Goal: Transaction & Acquisition: Purchase product/service

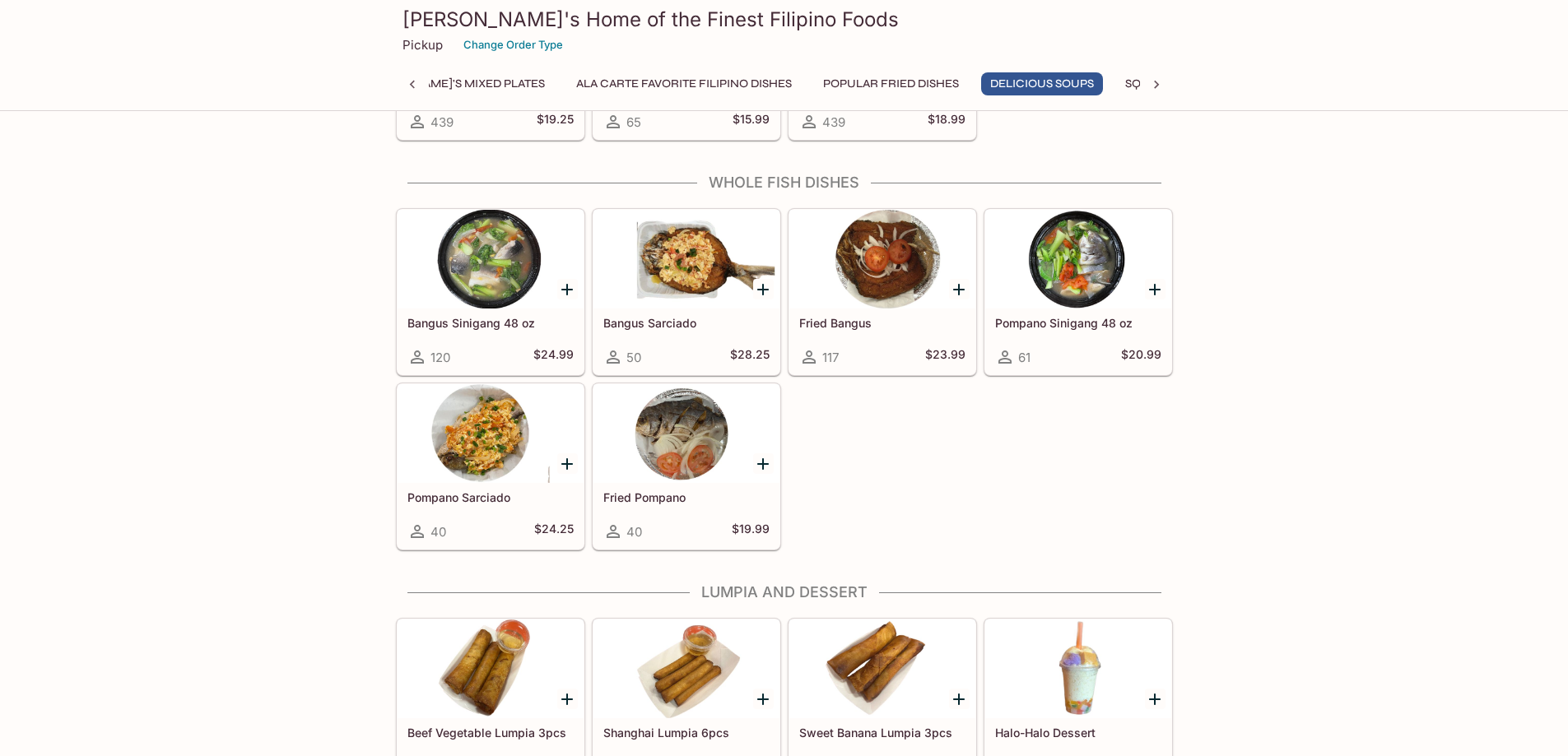
scroll to position [2107, 0]
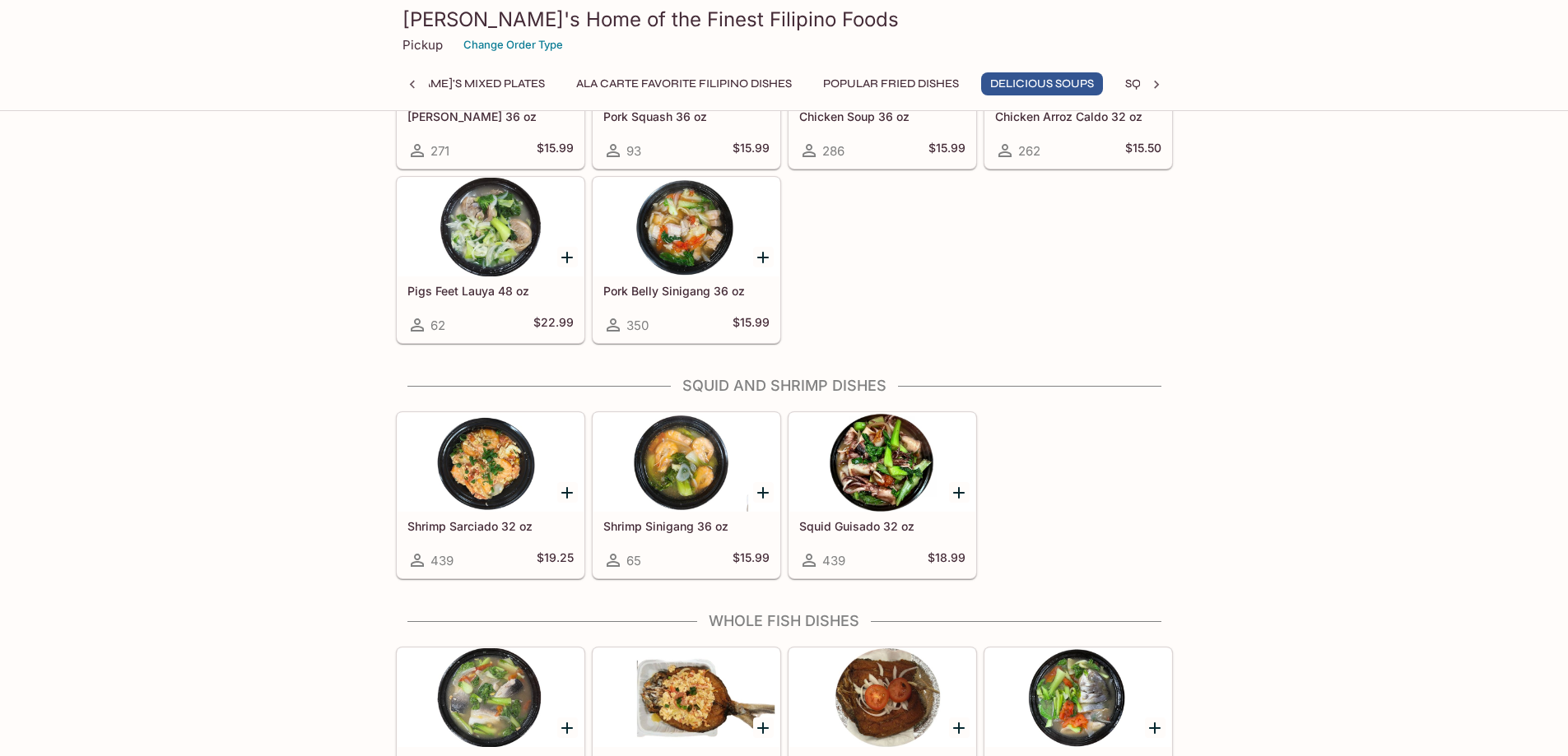
click at [419, 46] on p "Pickup" at bounding box center [422, 45] width 41 height 15
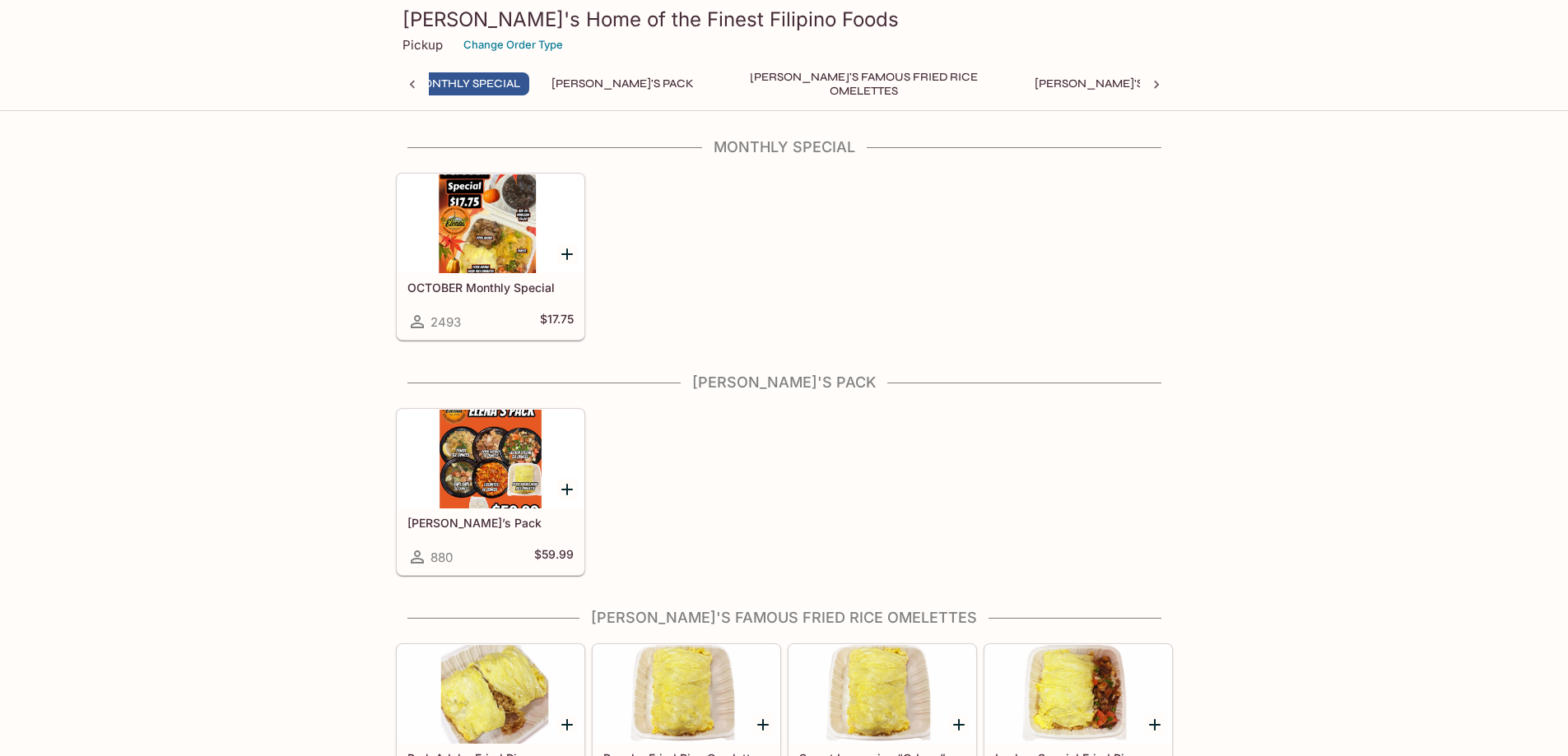
scroll to position [0, 7]
click at [488, 44] on button "Change Order Type" at bounding box center [513, 45] width 115 height 26
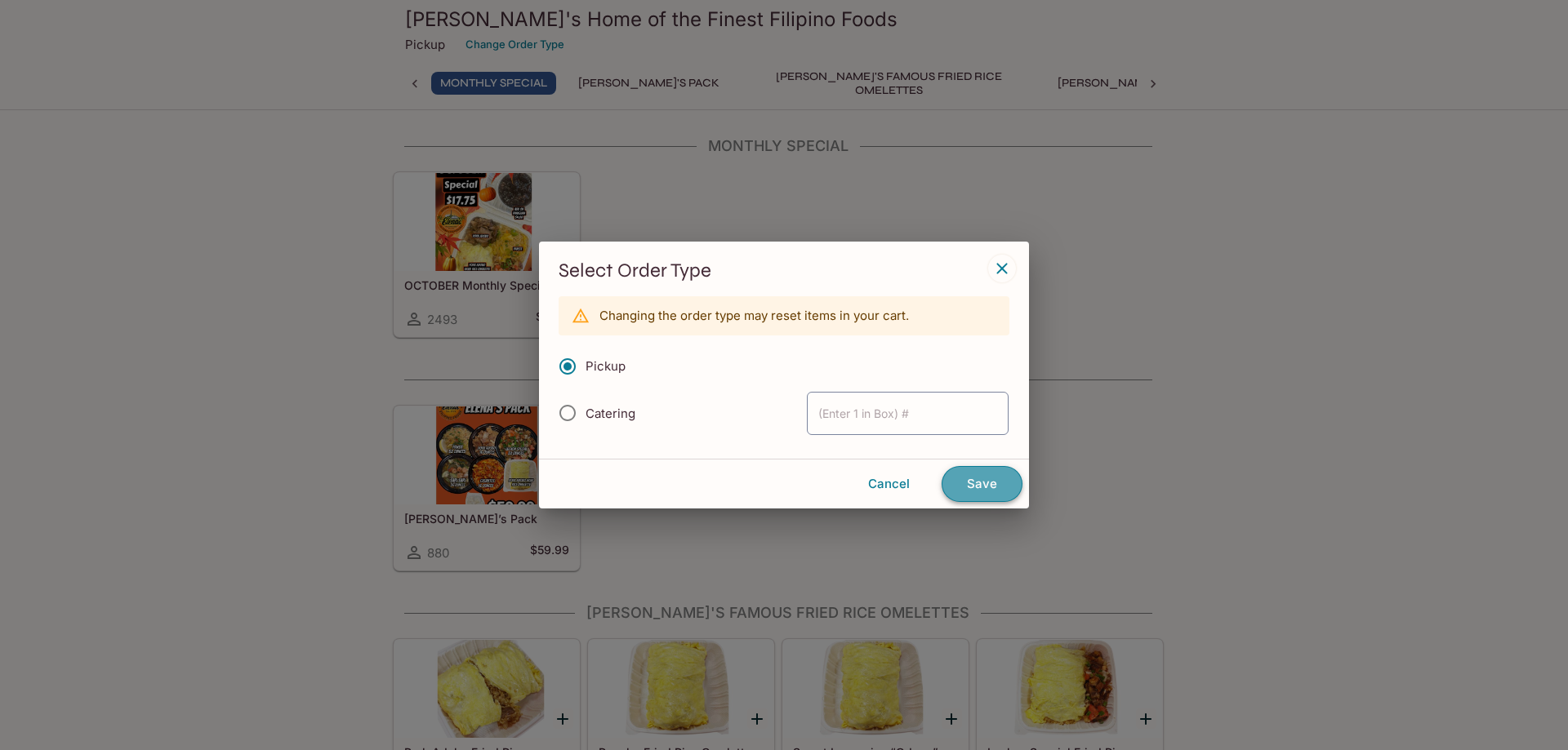
click at [1012, 498] on button "Save" at bounding box center [982, 484] width 81 height 36
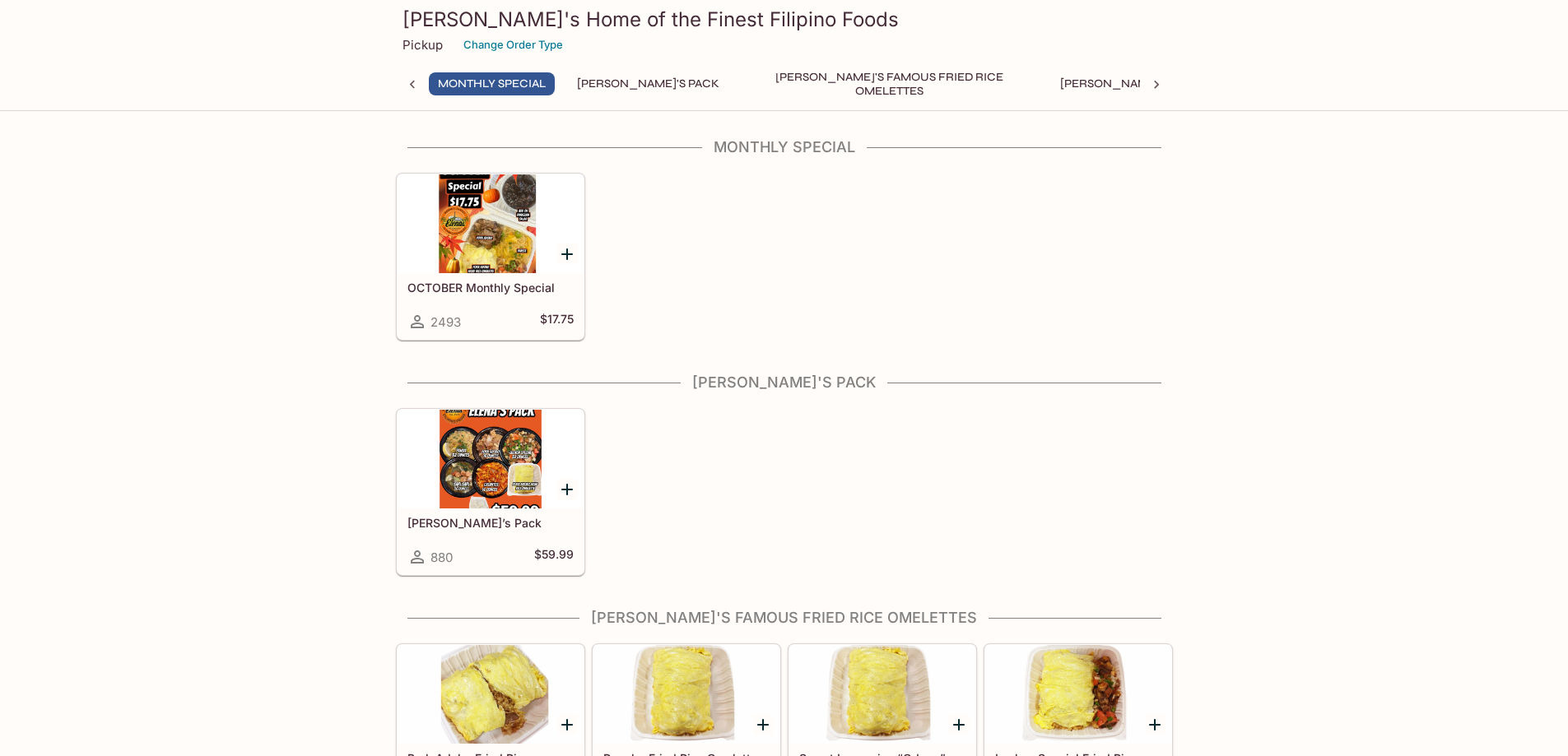
scroll to position [351, 0]
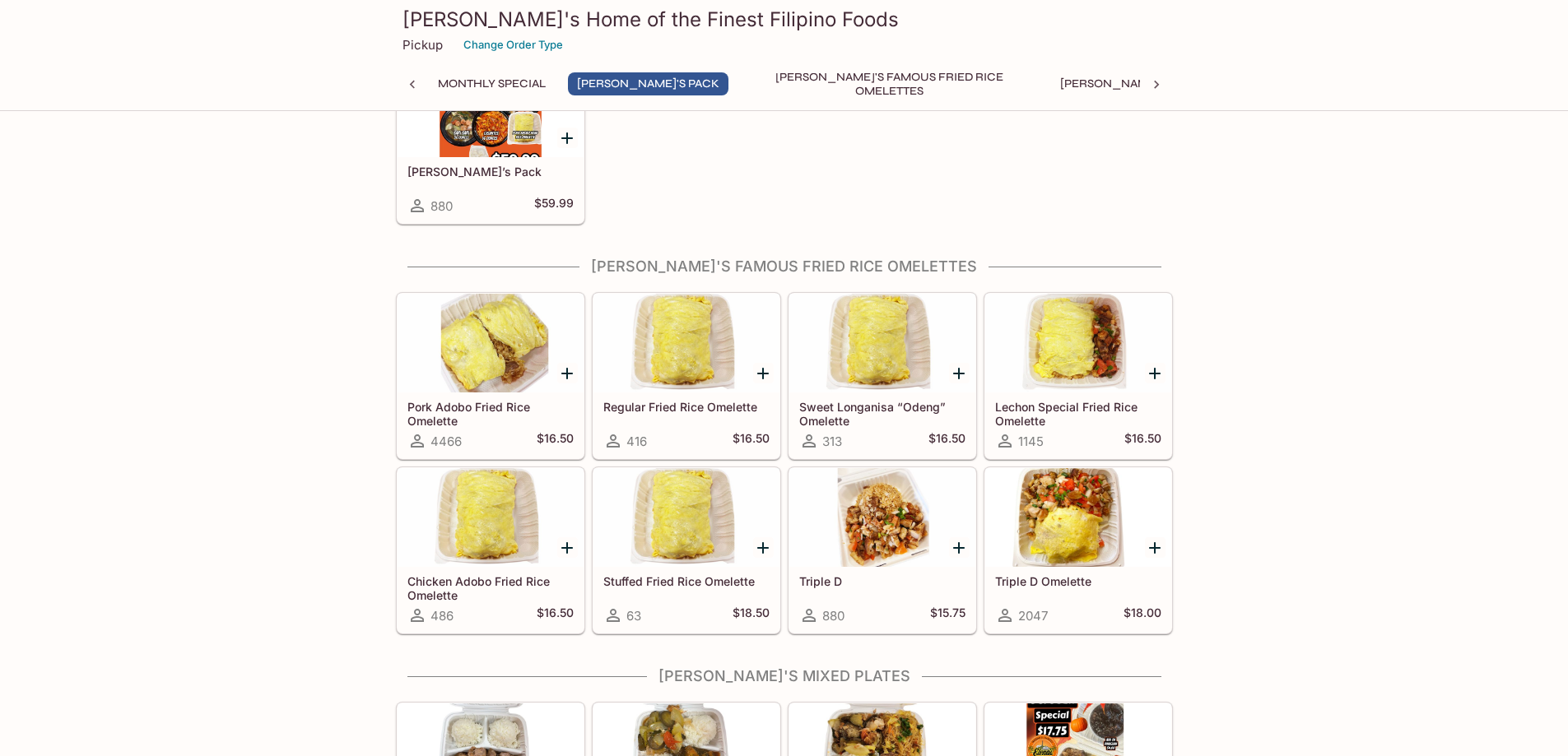
click at [1153, 369] on icon "Add Lechon Special Fried Rice Omelette" at bounding box center [1154, 374] width 11 height 11
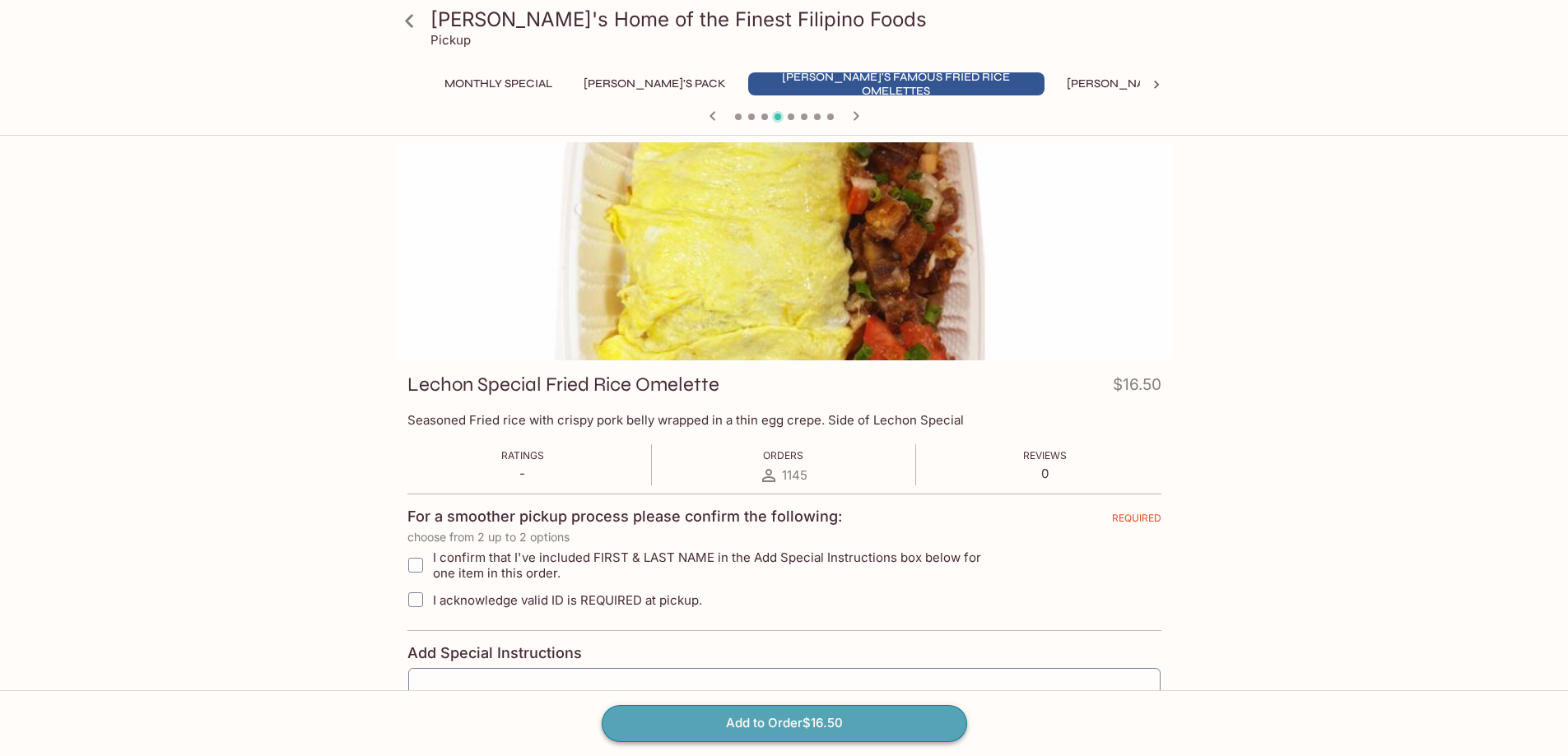
click at [687, 737] on button "Add to Order $16.50" at bounding box center [784, 724] width 365 height 36
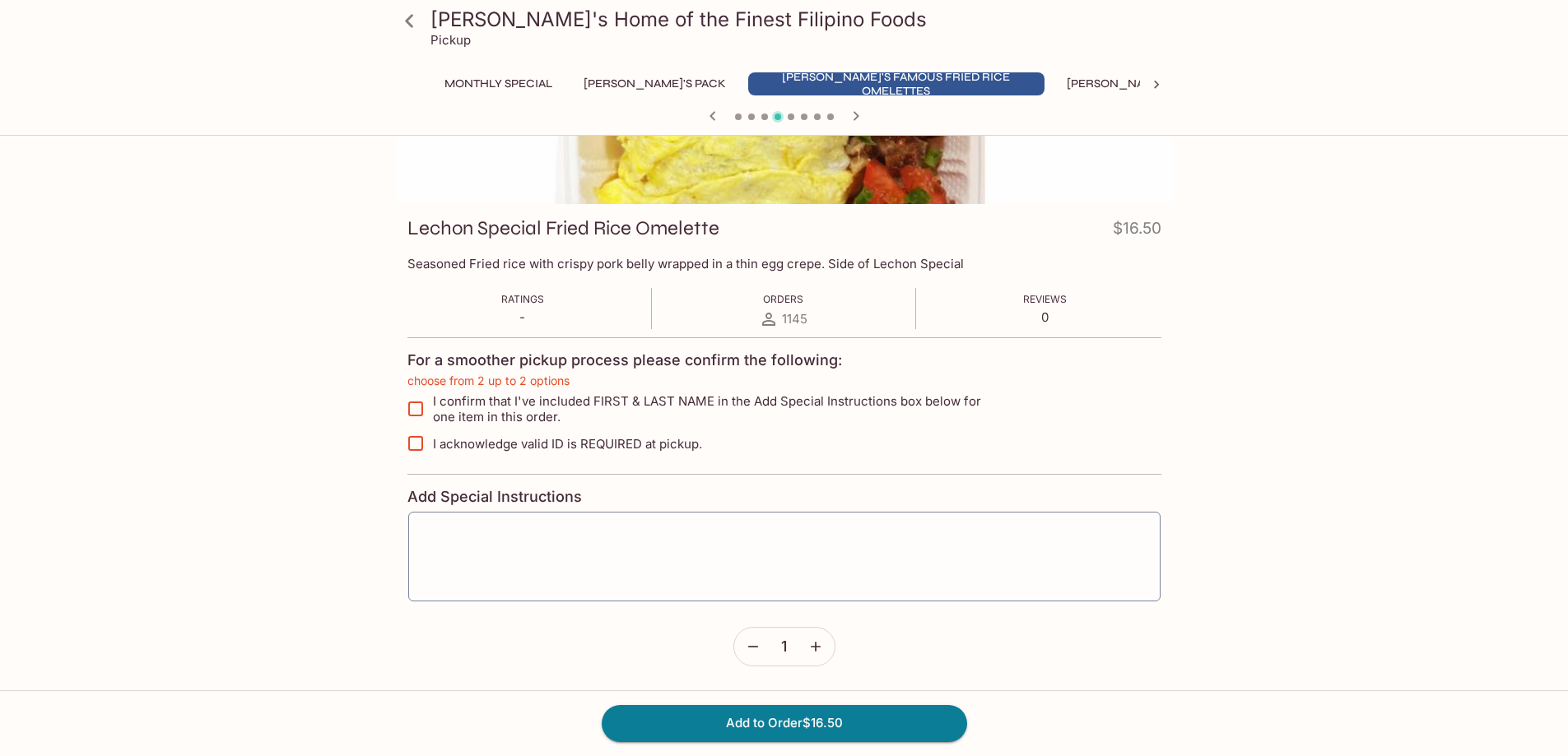
click at [449, 398] on span "I confirm that I've included FIRST & LAST NAME in the Add Special Instructions …" at bounding box center [717, 409] width 570 height 31
click at [433, 398] on input "I confirm that I've included FIRST & LAST NAME in the Add Special Instructions …" at bounding box center [415, 409] width 33 height 33
checkbox input "true"
click at [457, 447] on span "I acknowledge valid ID is REQUIRED at pickup." at bounding box center [567, 444] width 269 height 15
click at [433, 447] on input "I acknowledge valid ID is REQUIRED at pickup." at bounding box center [415, 443] width 33 height 33
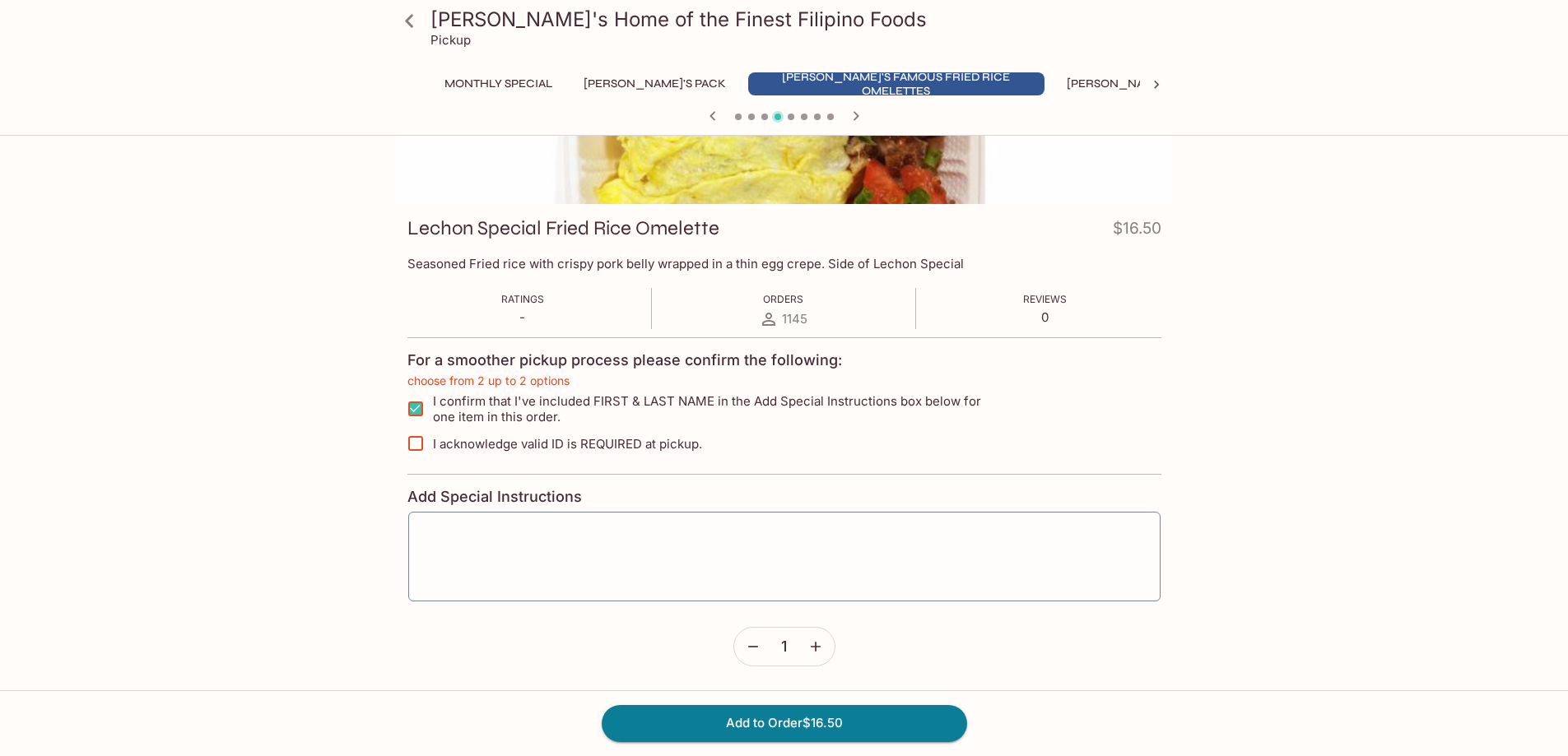
checkbox input "true"
click at [783, 722] on button "Add to Order $16.50" at bounding box center [784, 724] width 365 height 36
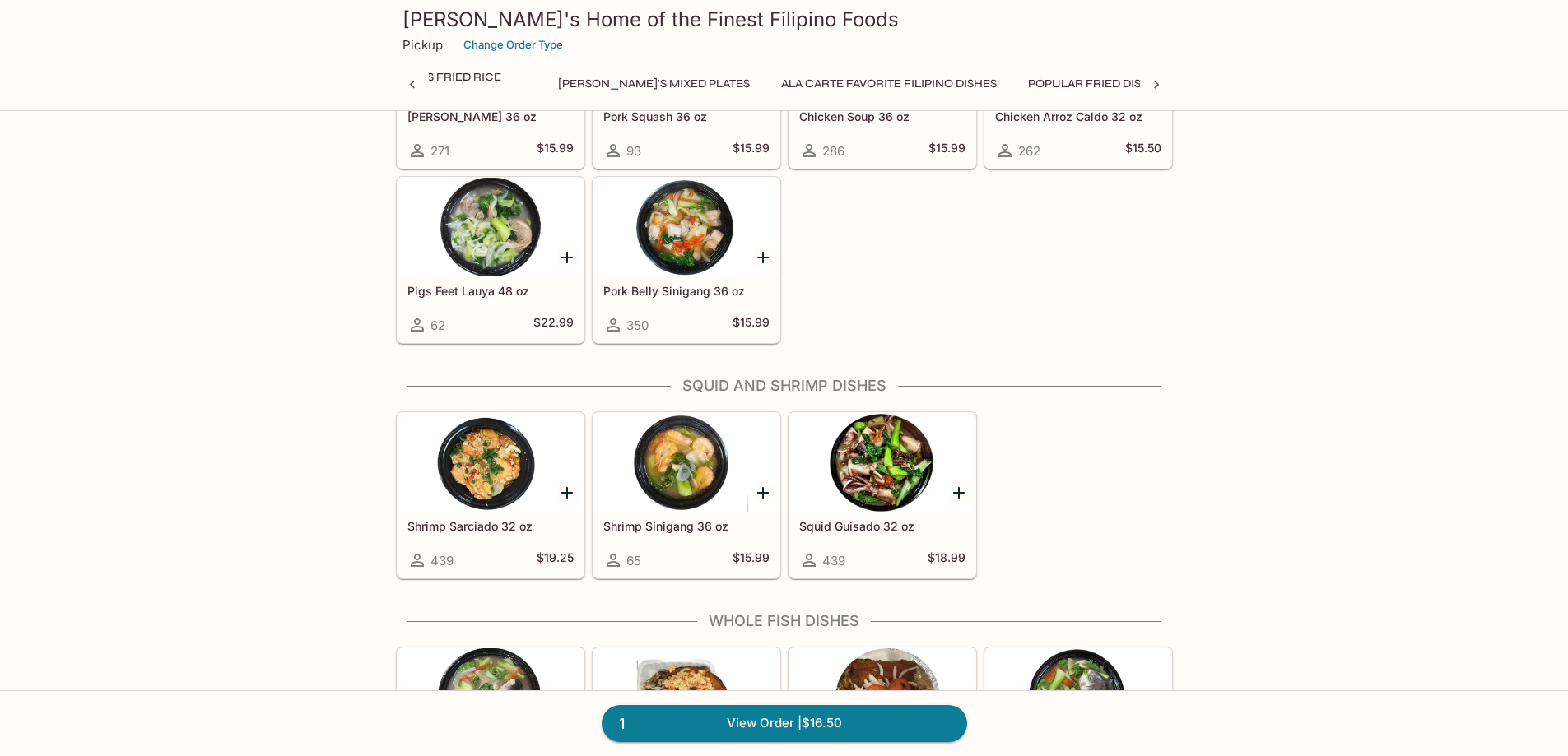
scroll to position [0, 526]
click at [961, 493] on icon "Add Squid Guisado 32 oz" at bounding box center [959, 493] width 11 height 11
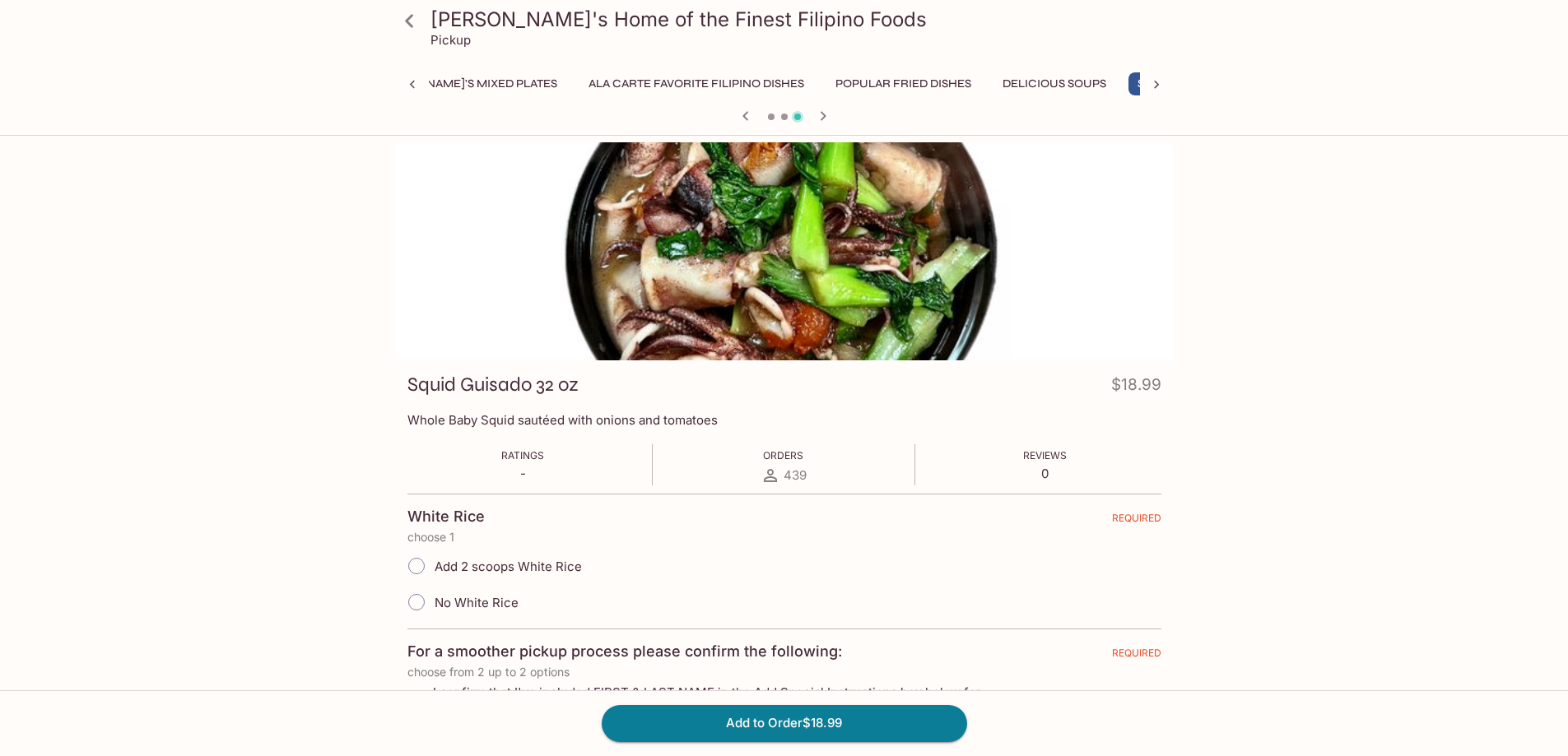
scroll to position [0, 713]
click at [557, 564] on span "Add 2 scoops White Rice" at bounding box center [507, 566] width 147 height 15
click at [434, 564] on input "Add 2 scoops White Rice" at bounding box center [416, 566] width 34 height 34
radio input "true"
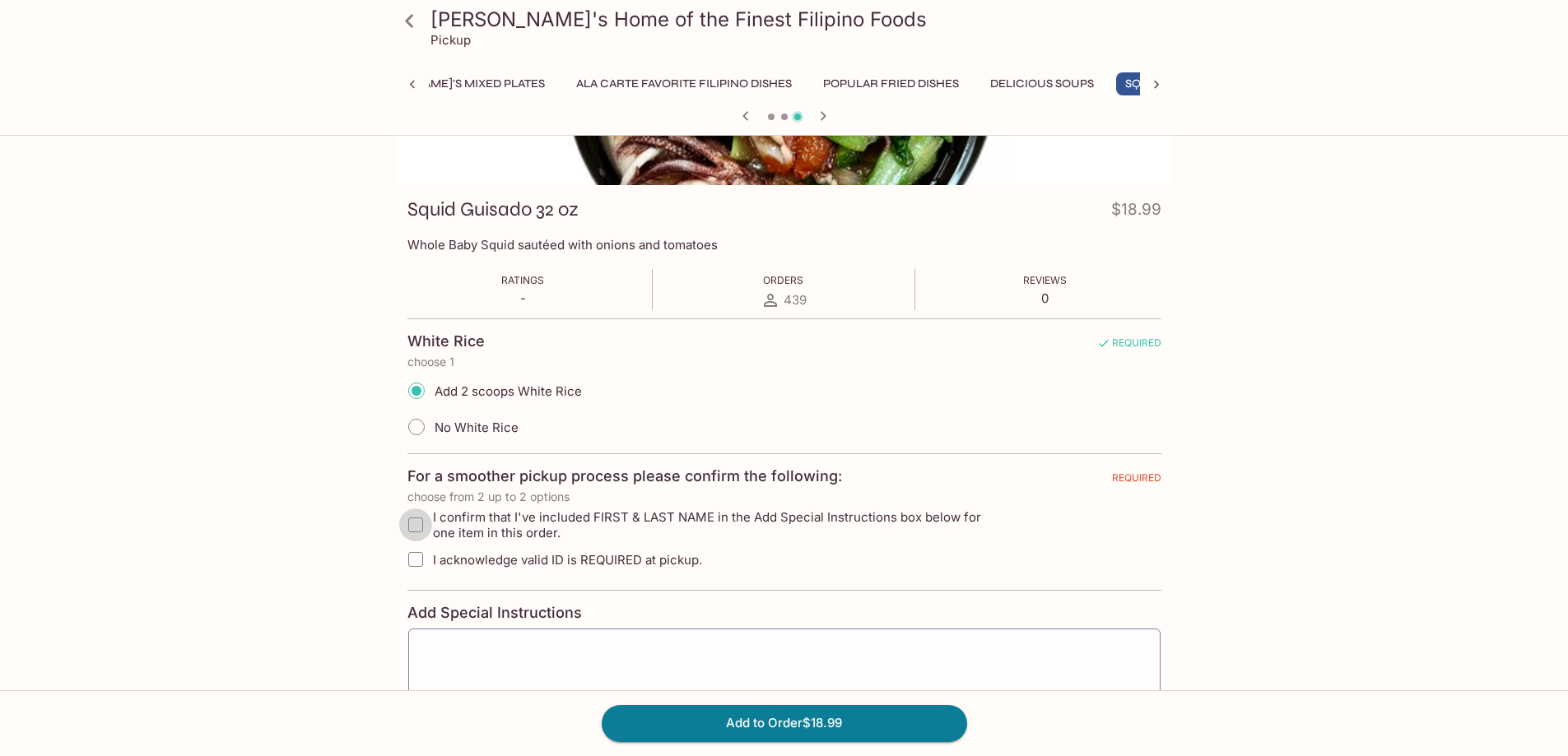
click at [399, 526] on input "I confirm that I've included FIRST & LAST NAME in the Add Special Instructions …" at bounding box center [415, 525] width 33 height 33
checkbox input "true"
click at [412, 566] on input "I acknowledge valid ID is REQUIRED at pickup." at bounding box center [415, 560] width 33 height 33
checkbox input "true"
click at [779, 721] on button "Add to Order $18.99" at bounding box center [784, 724] width 365 height 36
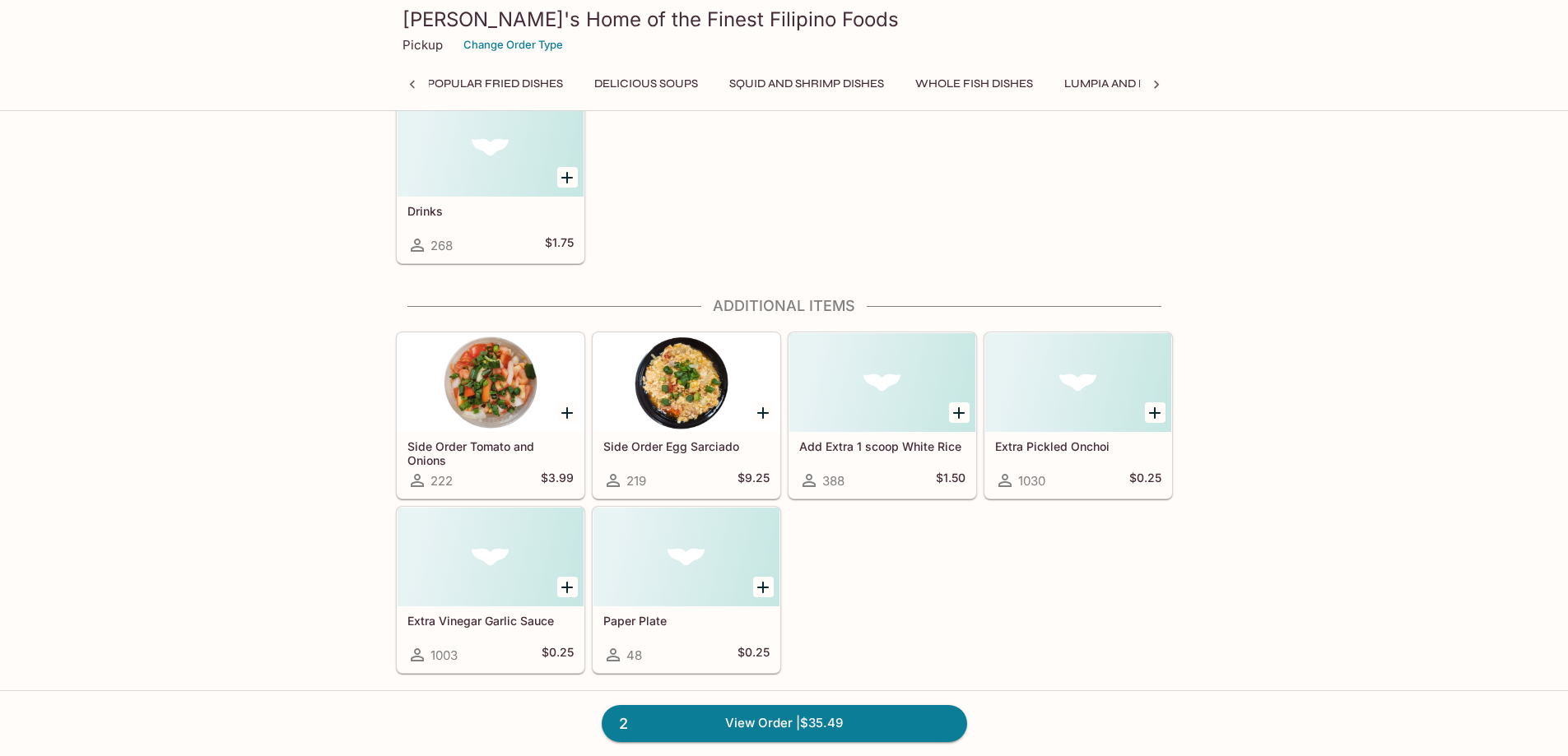
scroll to position [0, 1110]
click at [784, 730] on link "2 View Order | $35.49" at bounding box center [784, 724] width 365 height 36
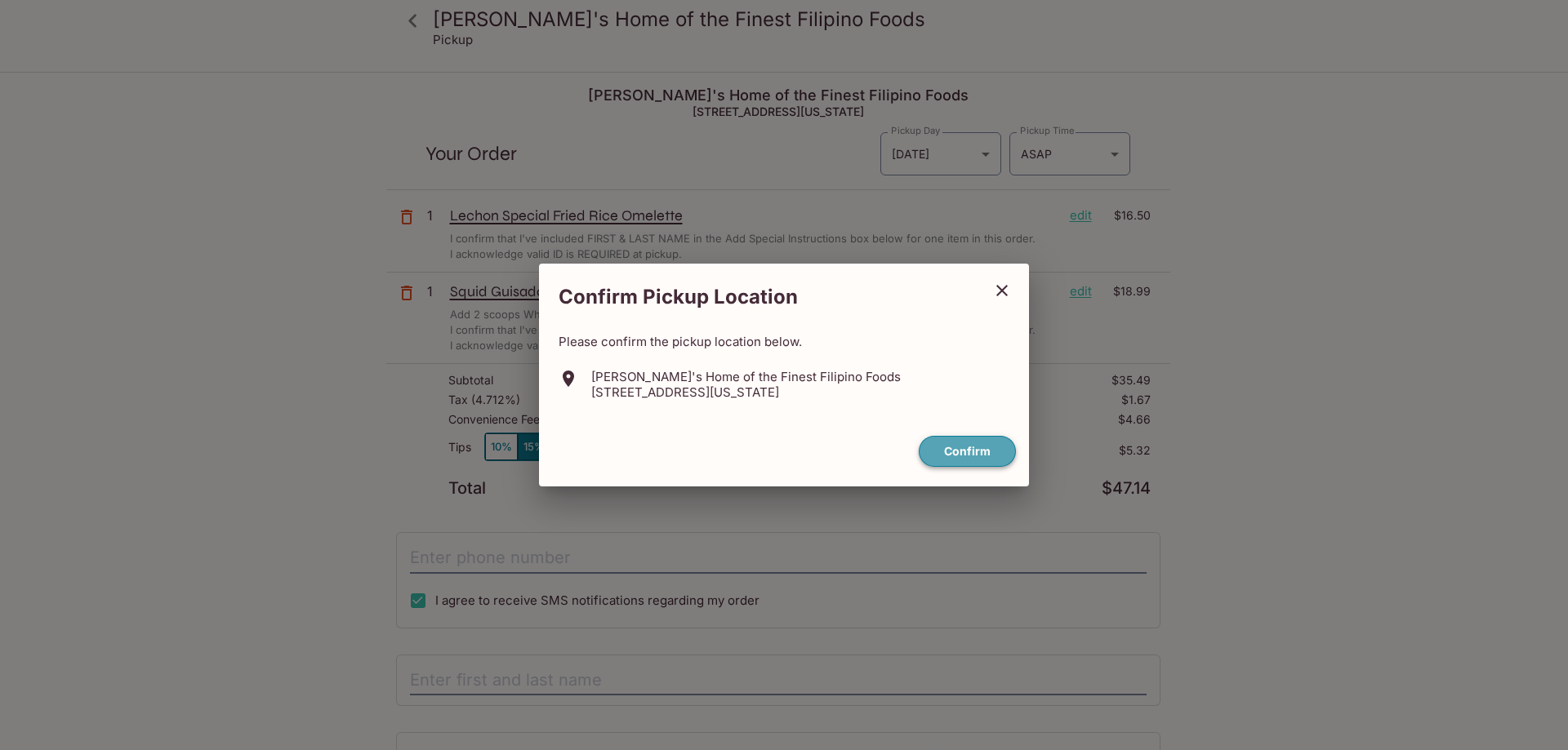
click at [954, 465] on button "Confirm" at bounding box center [967, 452] width 97 height 32
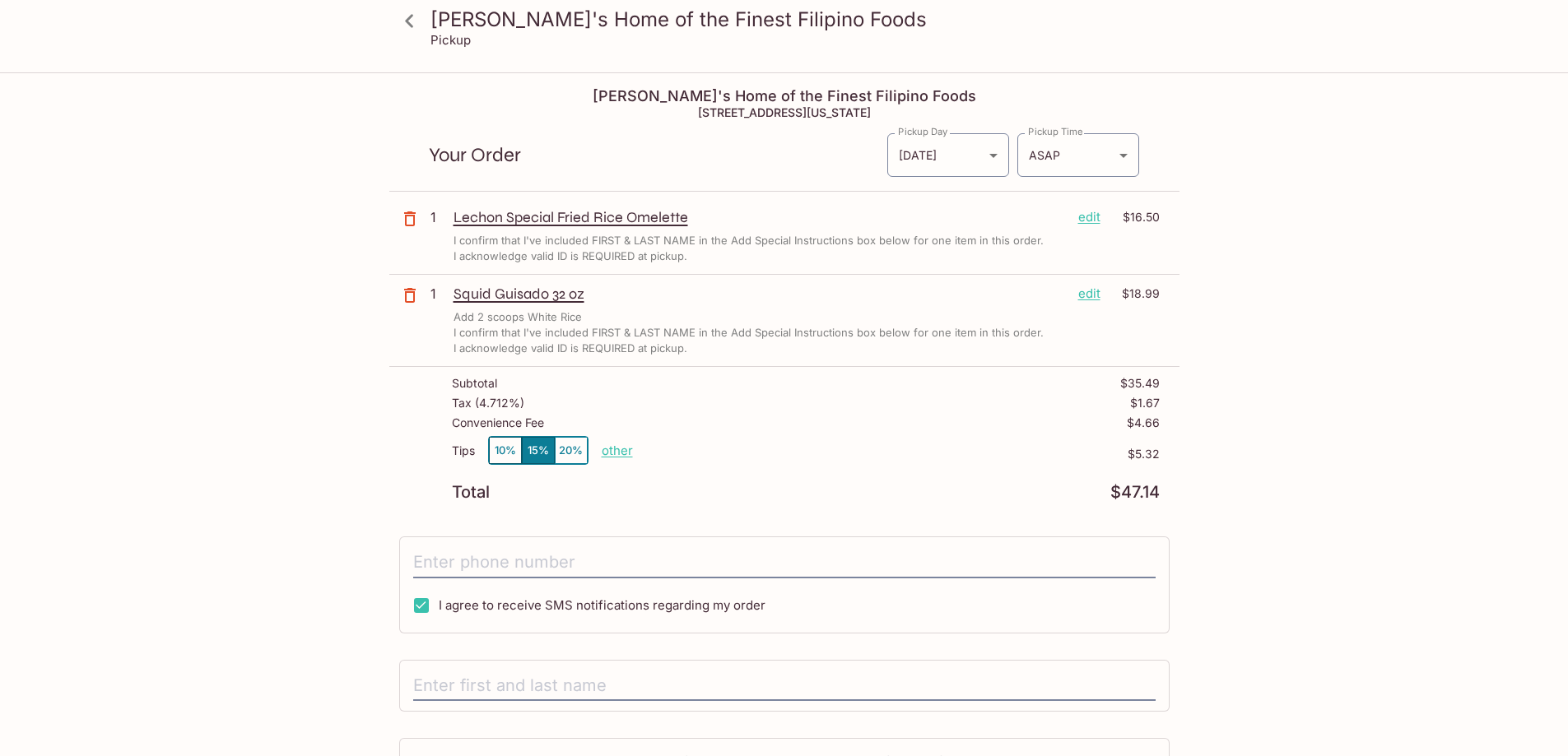
click at [609, 452] on p "other" at bounding box center [617, 451] width 31 height 15
drag, startPoint x: 709, startPoint y: 451, endPoint x: 765, endPoint y: 452, distance: 56.0
click at [765, 452] on div "Tips 10% 15% 20% Done 5.32 $5.32" at bounding box center [805, 460] width 708 height 48
type input "0.00"
click at [800, 514] on div "[PERSON_NAME]'s Home of the Finest Filipino Foods [STREET_ADDRESS][US_STATE] Yo…" at bounding box center [784, 483] width 790 height 818
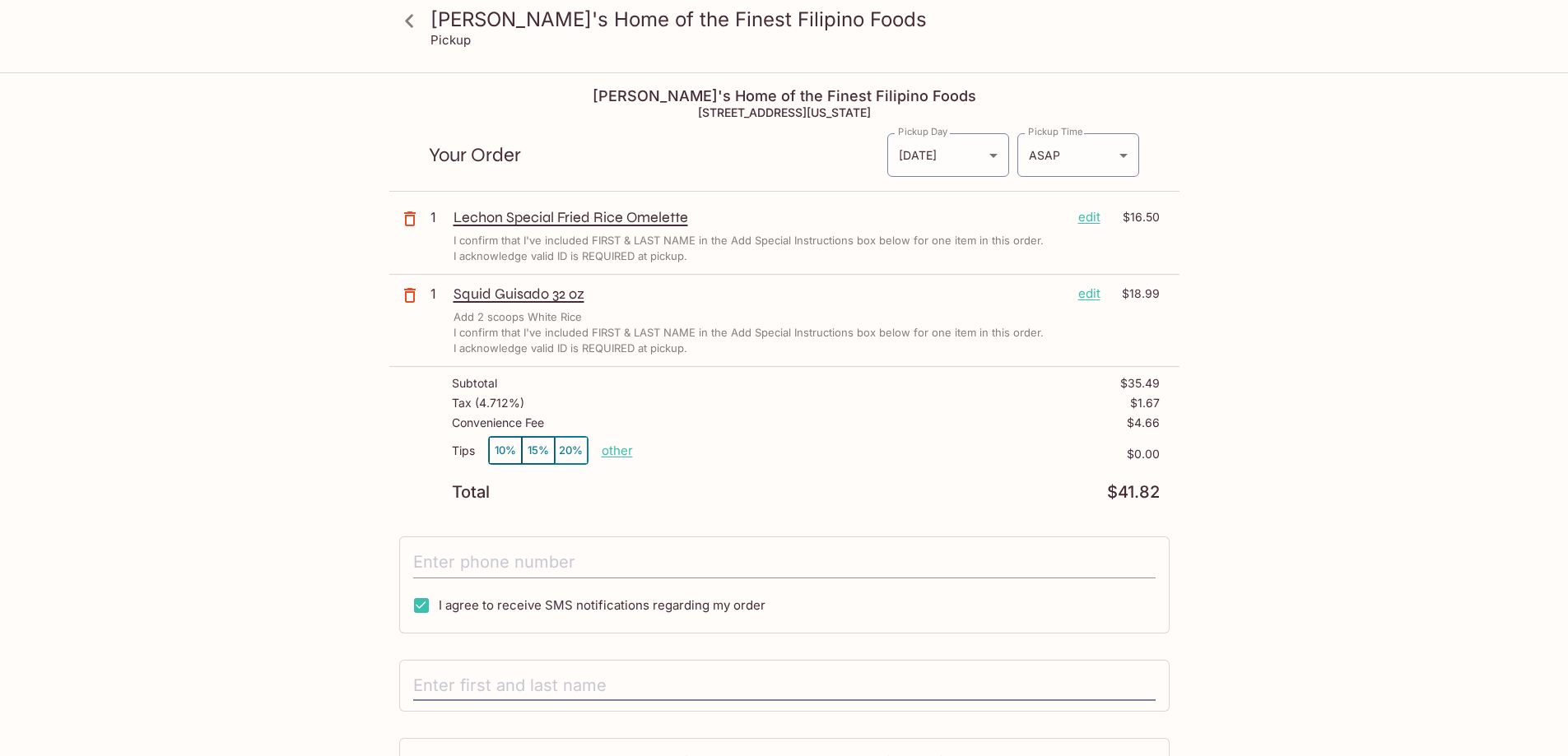
click at [697, 568] on input "tel" at bounding box center [784, 562] width 743 height 31
type input "[PHONE_NUMBER]"
click at [235, 557] on div "[PERSON_NAME]'s Home of the Finest Filipino Foods Pickup [PERSON_NAME]'s Home o…" at bounding box center [784, 452] width 1568 height 756
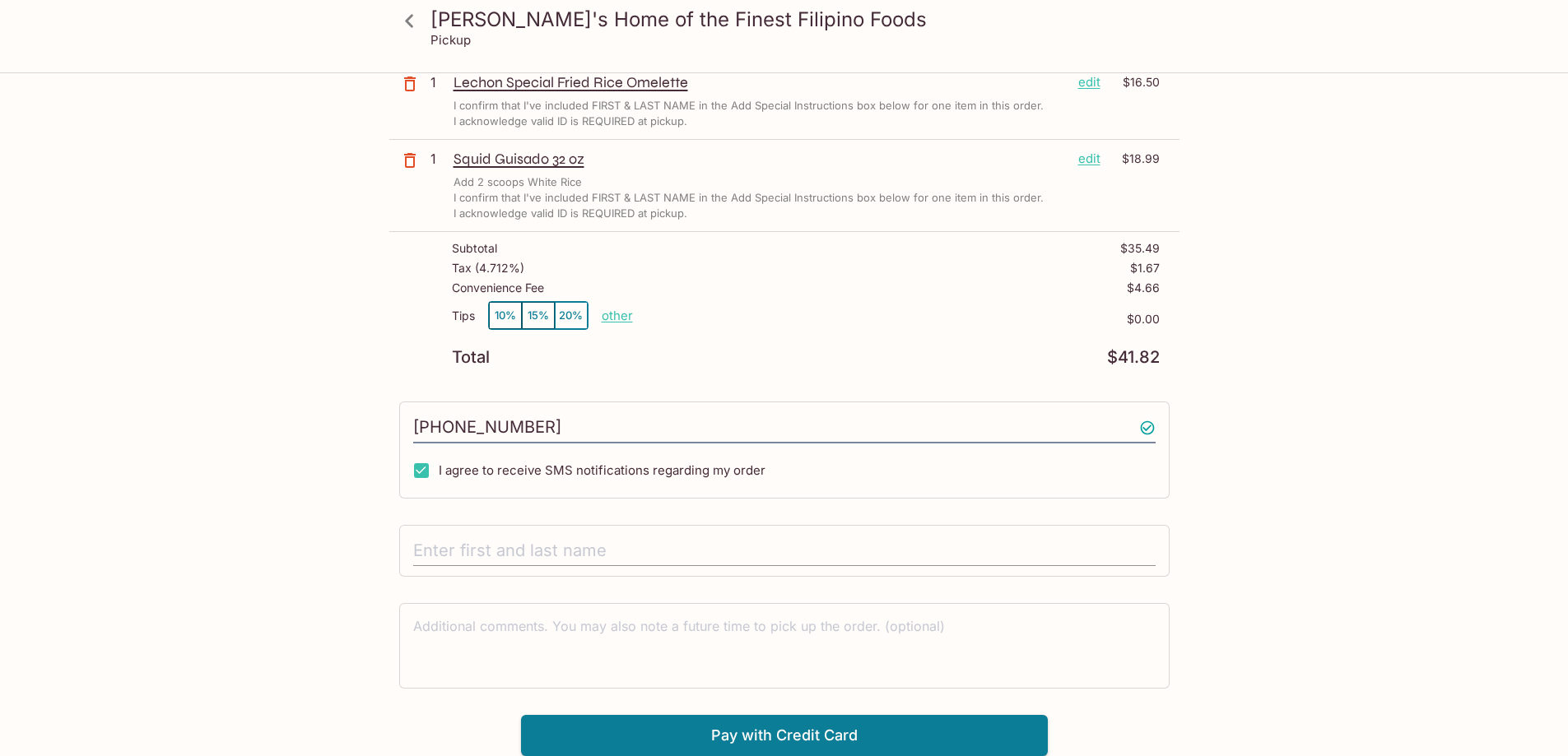
click at [489, 543] on input "text" at bounding box center [784, 551] width 743 height 31
type input "[PERSON_NAME]"
click at [434, 636] on textarea at bounding box center [784, 646] width 743 height 57
click at [731, 737] on button "Pay with Credit Card" at bounding box center [784, 735] width 526 height 41
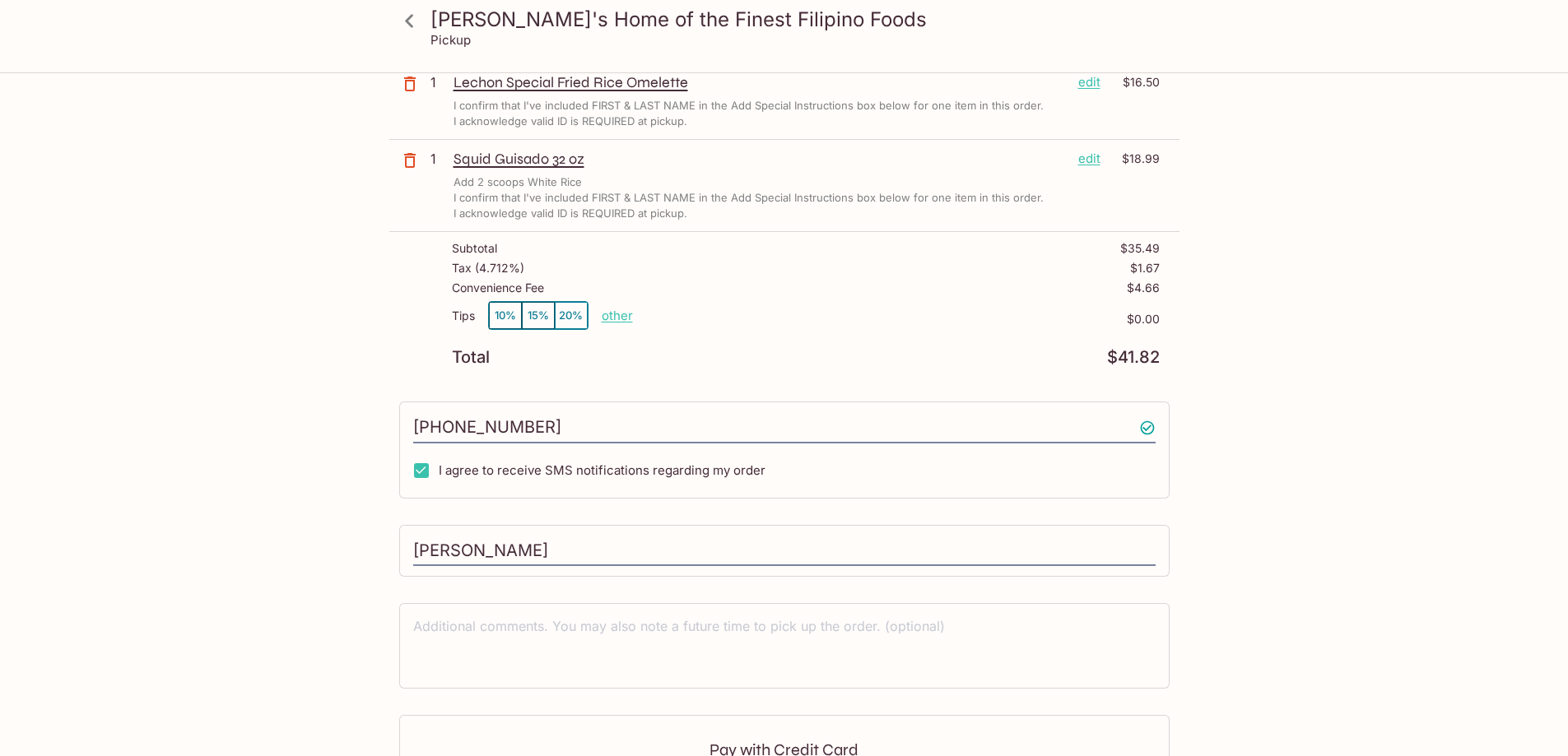
scroll to position [382, 0]
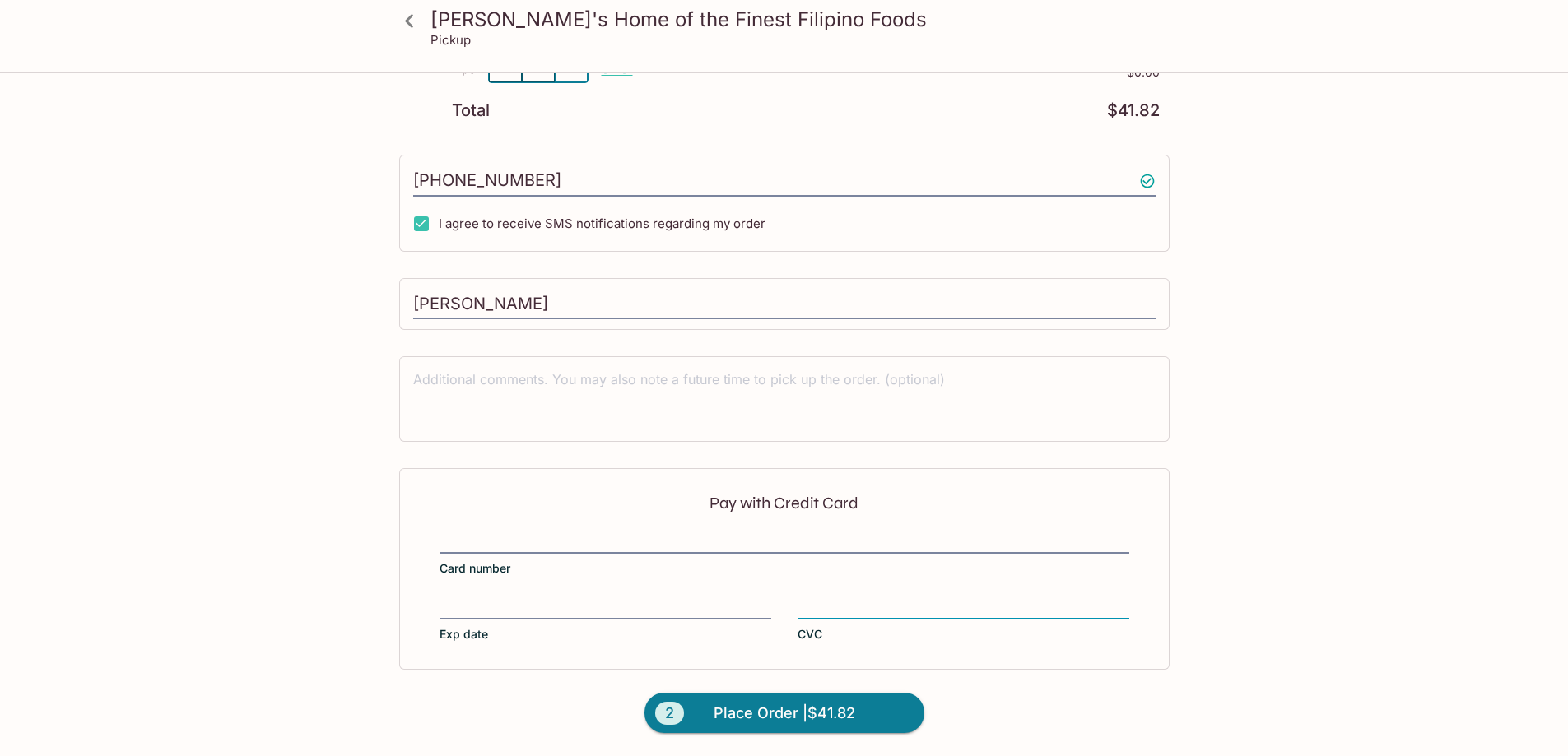
click at [828, 719] on span "Place Order | $41.82" at bounding box center [784, 713] width 141 height 27
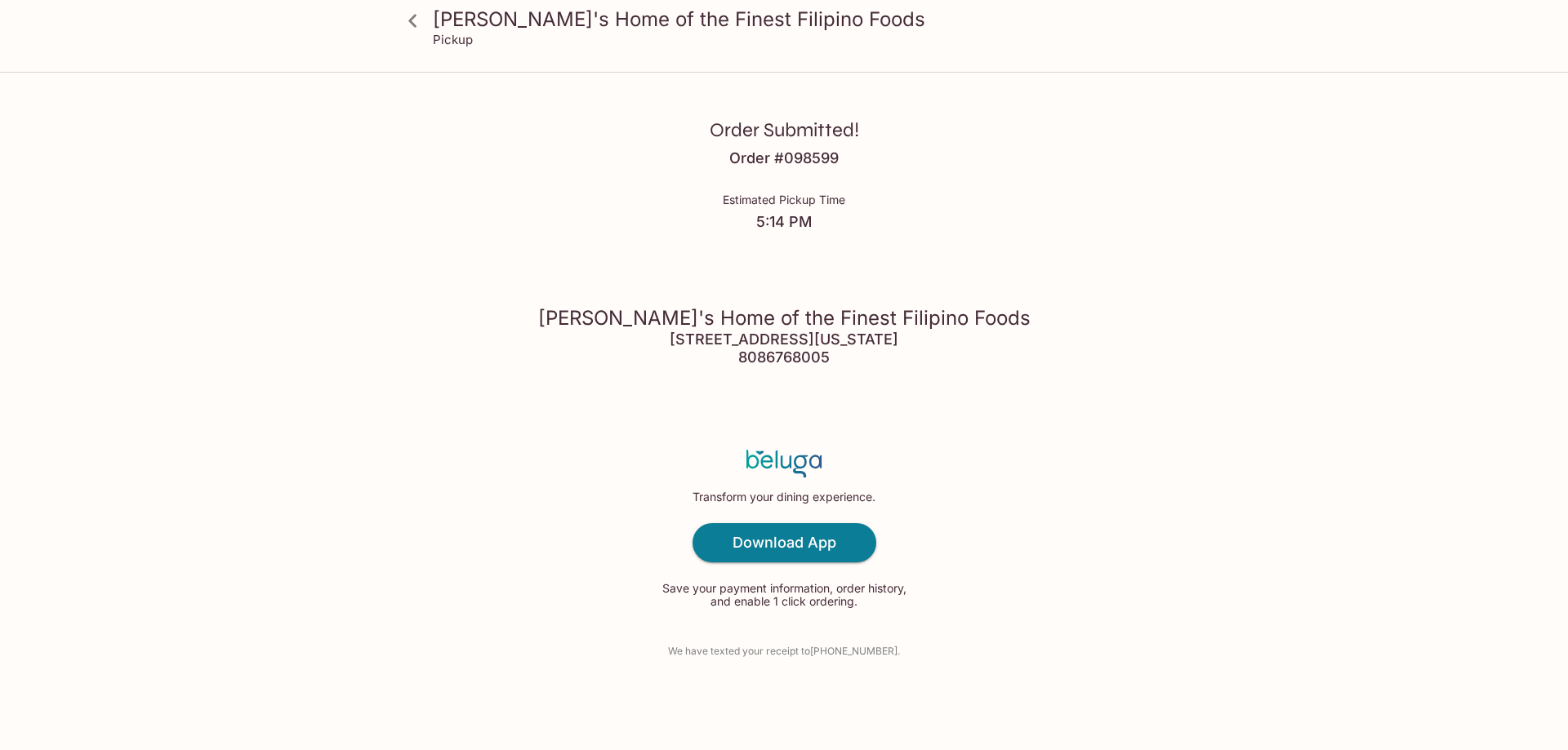
click at [824, 270] on div "[PERSON_NAME]'s Home of the Finest Filipino Foods [STREET_ADDRESS][US_STATE] 80…" at bounding box center [784, 336] width 492 height 132
